Goal: Transaction & Acquisition: Purchase product/service

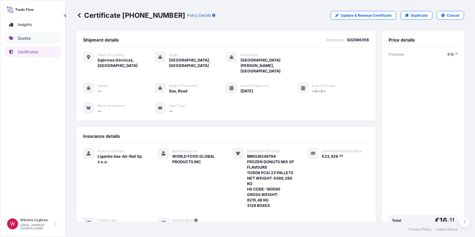
click at [29, 36] on p "Quotes" at bounding box center [24, 38] width 13 height 5
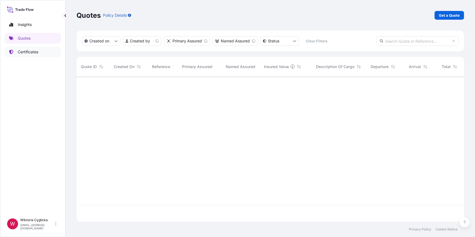
scroll to position [144, 384]
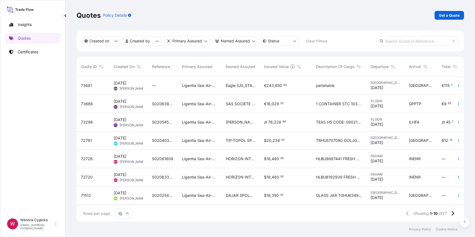
click at [452, 17] on p "Get a Quote" at bounding box center [449, 15] width 21 height 5
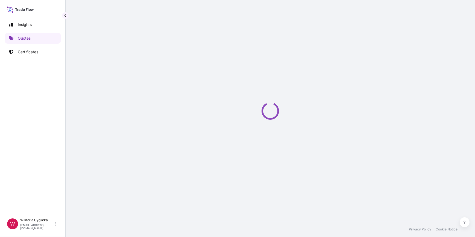
select select "Sea"
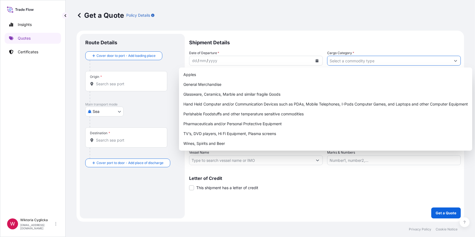
click at [352, 60] on input "Cargo Category *" at bounding box center [388, 61] width 123 height 10
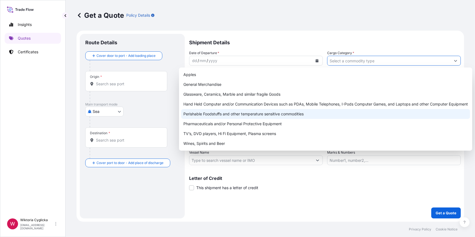
click at [197, 114] on div "Perishable Foodstuffs and other temperature sensitive commodities" at bounding box center [325, 114] width 289 height 10
type input "Perishable Foodstuffs and other temperature sensitive commodities"
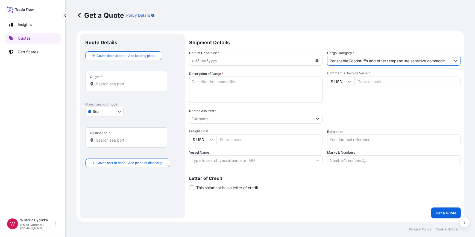
click at [346, 139] on input "Reference" at bounding box center [394, 139] width 134 height 10
paste input "S02066329"
type input "S02066329"
click at [344, 127] on div "Date of Departure * dd / mm / yyyy Cargo Category * Perishable Foodstuffs and o…" at bounding box center [325, 107] width 272 height 115
click at [215, 120] on input "Named Assured *" at bounding box center [250, 119] width 123 height 10
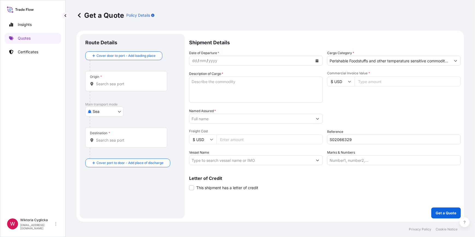
paste input "NESTO HYPERMARKET L.L.C."
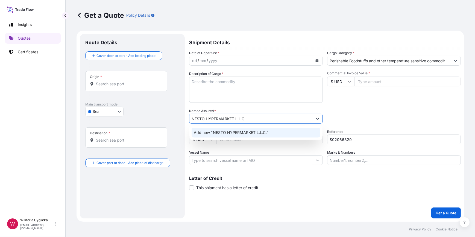
click at [215, 133] on span "Add new "NESTO HYPERMARKET L.L.C."" at bounding box center [231, 132] width 75 height 5
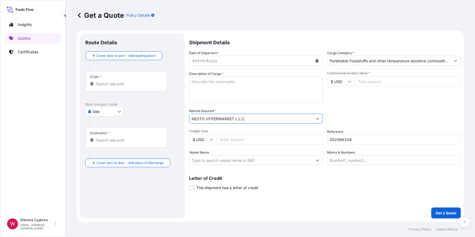
type input "NESTO HYPERMARKET L.L.C."
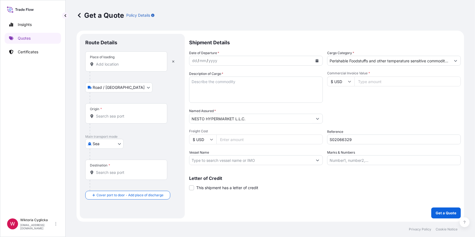
click at [318, 60] on icon "Calendar" at bounding box center [316, 60] width 3 height 3
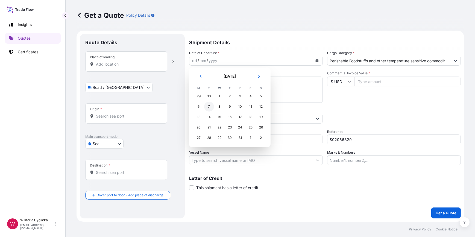
click at [210, 104] on div "7" at bounding box center [209, 107] width 10 height 10
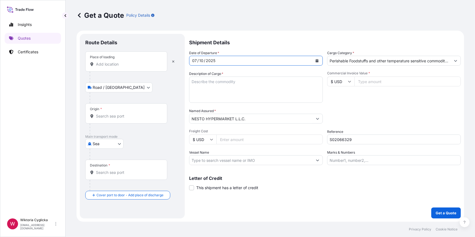
click at [130, 64] on input "Place of loading" at bounding box center [128, 63] width 64 height 5
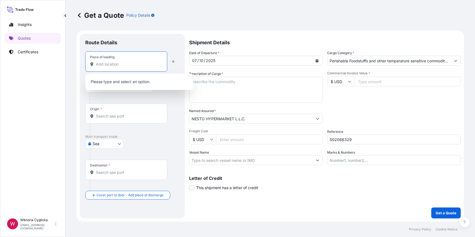
paste input "BRODNICA"
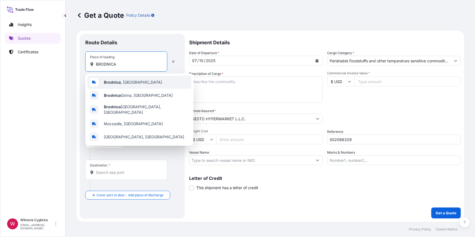
click at [117, 81] on b "Brodnica" at bounding box center [112, 82] width 17 height 5
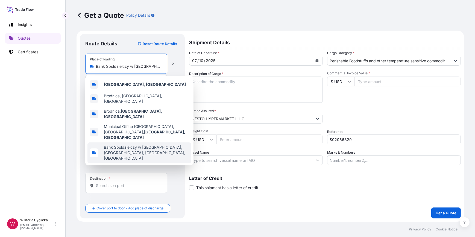
paste input "[GEOGRAPHIC_DATA],"
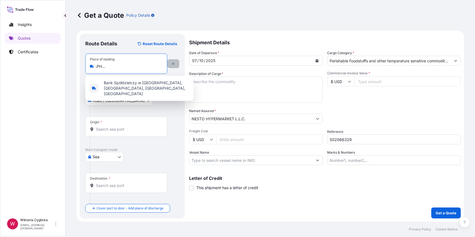
type input "Bank Spółdzielczy w [GEOGRAPHIC_DATA], [GEOGRAPHIC_DATA], [GEOGRAPHIC_DATA], [G…"
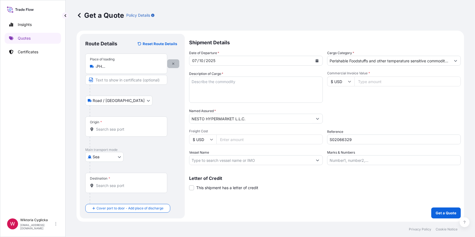
click at [172, 64] on icon "button" at bounding box center [173, 63] width 3 height 3
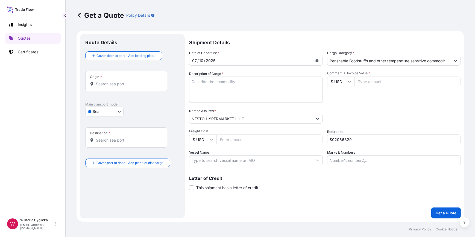
click at [112, 83] on input "Origin *" at bounding box center [128, 83] width 64 height 5
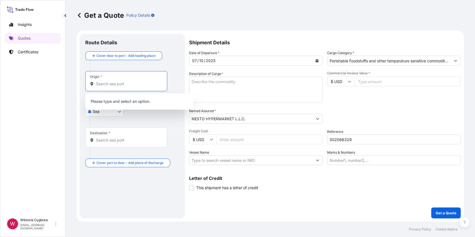
paste input "[GEOGRAPHIC_DATA],"
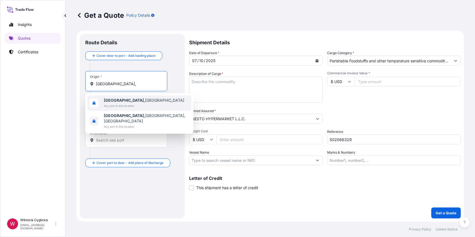
click at [117, 100] on b "[GEOGRAPHIC_DATA]," at bounding box center [124, 100] width 41 height 5
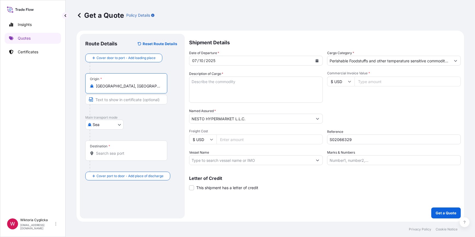
type input "[GEOGRAPHIC_DATA], [GEOGRAPHIC_DATA]"
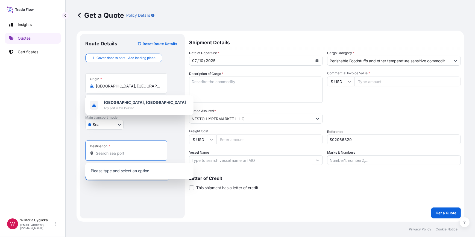
click at [110, 154] on input "Destination *" at bounding box center [128, 153] width 64 height 5
paste input "JEBEL ALI"
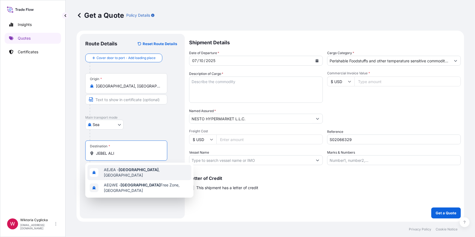
click at [112, 171] on span "AEJEA - [GEOGRAPHIC_DATA] , [GEOGRAPHIC_DATA]" at bounding box center [146, 172] width 85 height 11
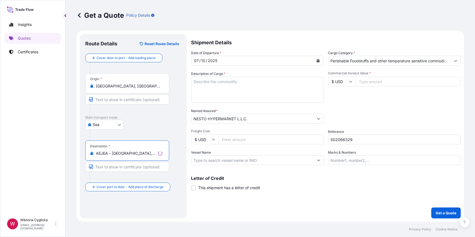
type input "AEJEA - [GEOGRAPHIC_DATA], [GEOGRAPHIC_DATA]"
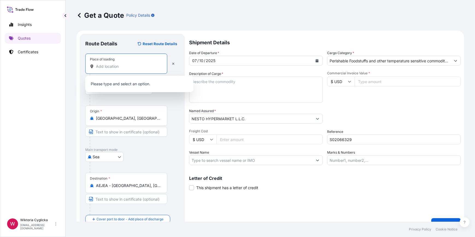
click at [116, 68] on input "Place of loading" at bounding box center [128, 66] width 64 height 5
paste input "BRODNICA"
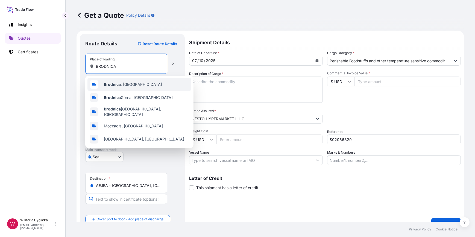
click at [114, 82] on span "[GEOGRAPHIC_DATA] , [GEOGRAPHIC_DATA]" at bounding box center [133, 84] width 58 height 5
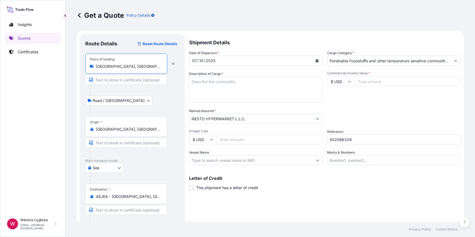
type input "[GEOGRAPHIC_DATA], [GEOGRAPHIC_DATA]"
click at [223, 89] on textarea "Description of Cargo *" at bounding box center [256, 89] width 134 height 26
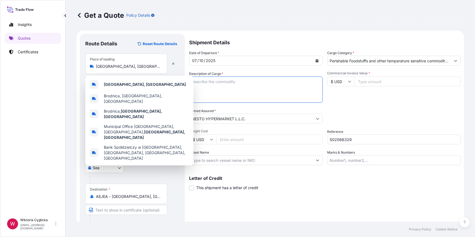
paste textarea "FBIU5502822"
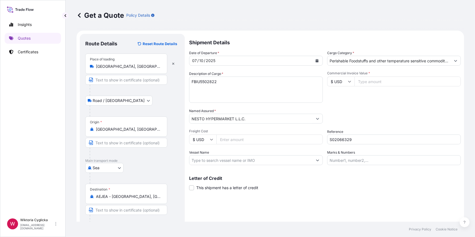
click at [235, 86] on textarea "FBIU5502822" at bounding box center [256, 89] width 134 height 26
paste textarea "CONFECTIONERY PRODUCTS"
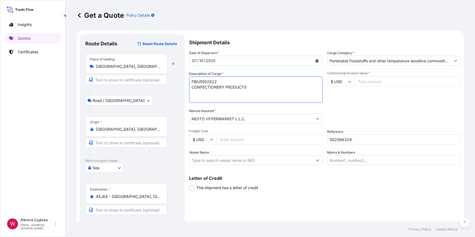
click at [254, 87] on textarea "FBIU5502822 CONFECTIONERY PRODUCTS" at bounding box center [256, 89] width 134 height 26
paste textarea "NET WEIGHT: 7062,24 KG HS CODE: 17049099,18069019, 18069090"
click at [228, 99] on textarea "FBIU5502822 CONFECTIONERY PRODUCTS NET WEIGHT: 7062,24 KG HS CODE: 17049099,180…" at bounding box center [256, 89] width 134 height 26
paste textarea "9284.580KGS"
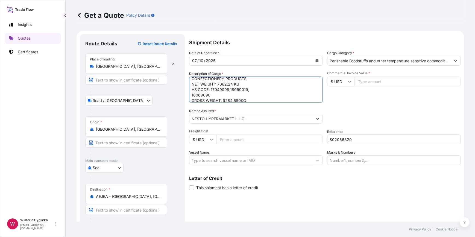
scroll to position [14, 0]
type textarea "FBIU5502822 CONFECTIONERY PRODUCTS NET WEIGHT: 7062,24 KG HS CODE: 17049099,180…"
click at [377, 110] on div "Packing Category Type to search a container mode Please select a primary mode o…" at bounding box center [394, 115] width 134 height 15
click at [342, 82] on input "$ USD" at bounding box center [340, 81] width 27 height 10
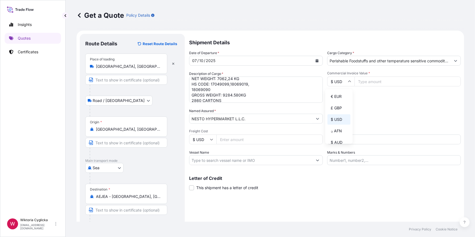
click at [343, 91] on div "€ EUR £ GBP $ USD ؋ AFN $ AUD R$ BRL $ CAD ¥ CNY $ HKD ₹ INR ¥ JPY DH MAD RM MY…" at bounding box center [338, 116] width 27 height 55
click at [345, 82] on input "$ USD" at bounding box center [340, 81] width 27 height 10
click at [340, 93] on div "€ EUR" at bounding box center [338, 96] width 23 height 10
type input "€ EUR"
click at [368, 79] on input "Commercial Invoice Value *" at bounding box center [407, 81] width 106 height 10
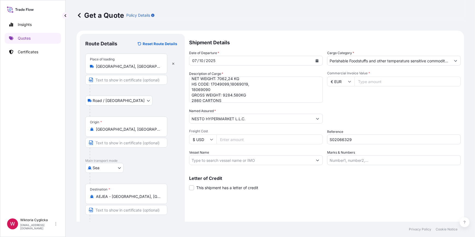
paste input "59069.60"
type input "59069.60"
click at [367, 92] on div "Commercial Invoice Value * € EUR 59069.60" at bounding box center [394, 87] width 134 height 32
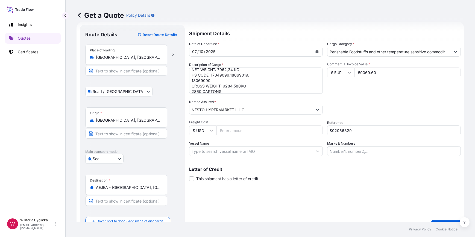
scroll to position [21, 0]
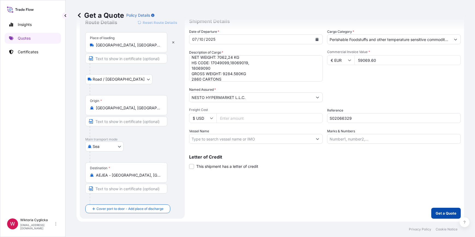
click at [437, 214] on p "Get a Quote" at bounding box center [445, 212] width 21 height 5
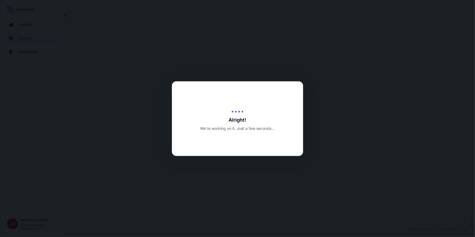
select select "Road / [GEOGRAPHIC_DATA]"
select select "Sea"
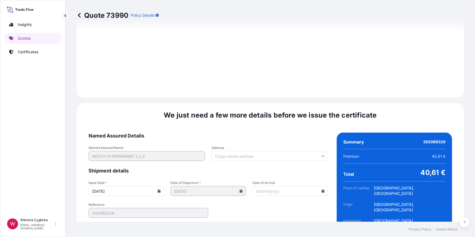
scroll to position [653, 0]
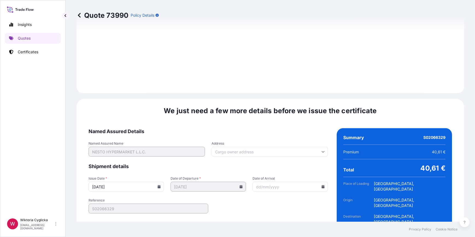
click at [158, 185] on icon at bounding box center [159, 186] width 3 height 3
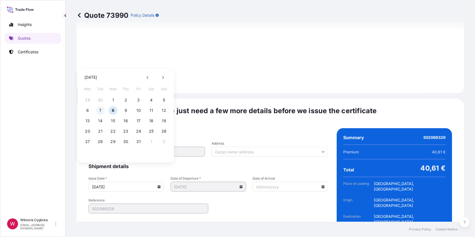
click at [100, 108] on button "7" at bounding box center [100, 110] width 9 height 9
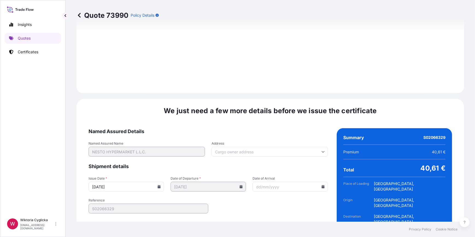
type input "[DATE]"
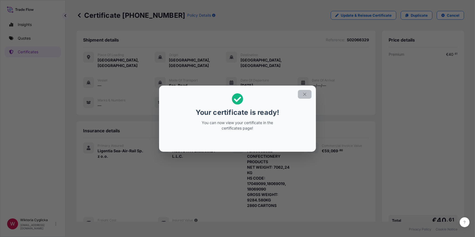
click at [303, 95] on icon "button" at bounding box center [304, 94] width 5 height 5
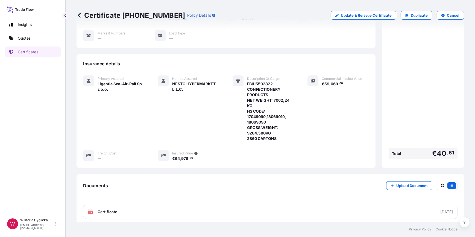
scroll to position [95, 0]
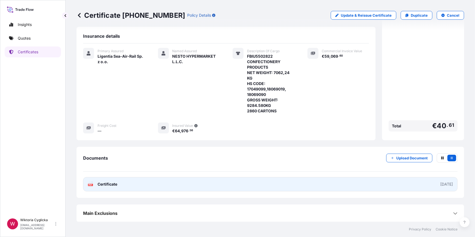
click at [282, 181] on link "PDF Certificate [DATE]" at bounding box center [270, 184] width 374 height 14
